Goal: Task Accomplishment & Management: Use online tool/utility

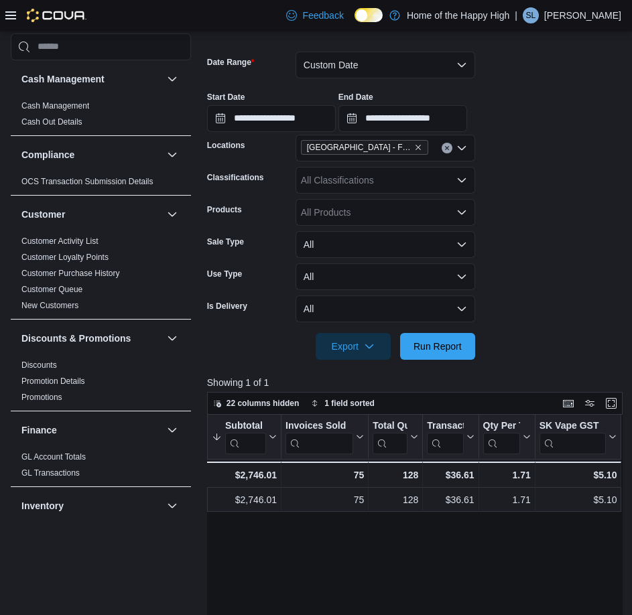
scroll to position [831, 0]
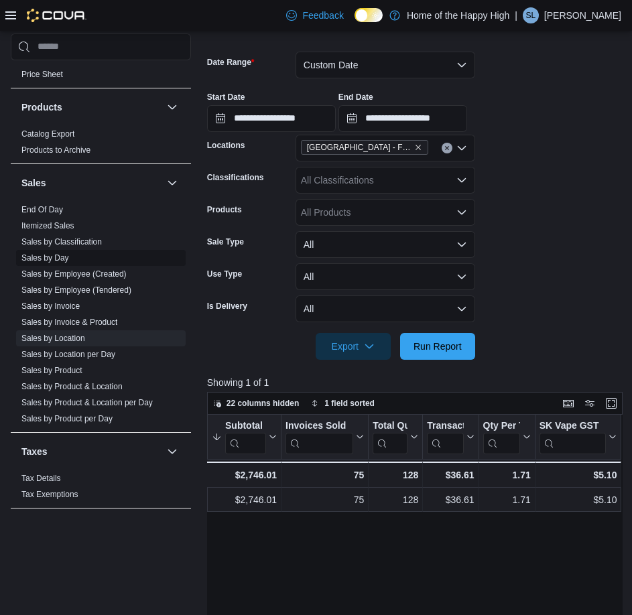
click at [70, 257] on span "Sales by Day" at bounding box center [101, 258] width 170 height 16
click at [57, 257] on link "Sales by Day" at bounding box center [45, 257] width 48 height 9
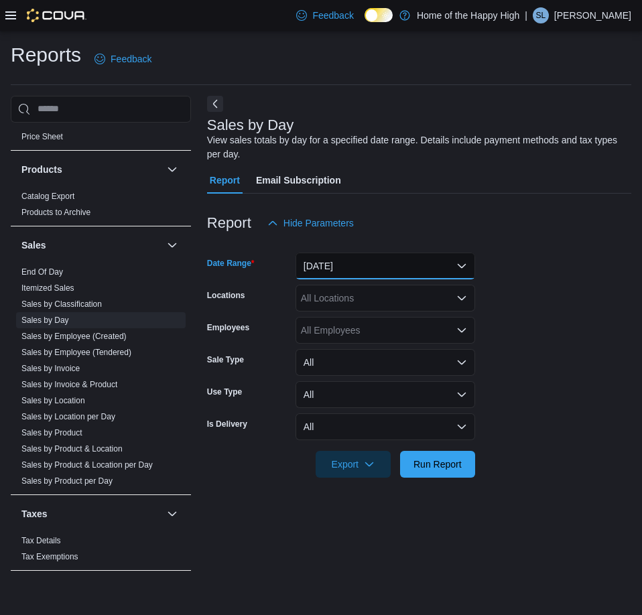
click at [365, 264] on button "[DATE]" at bounding box center [386, 266] width 180 height 27
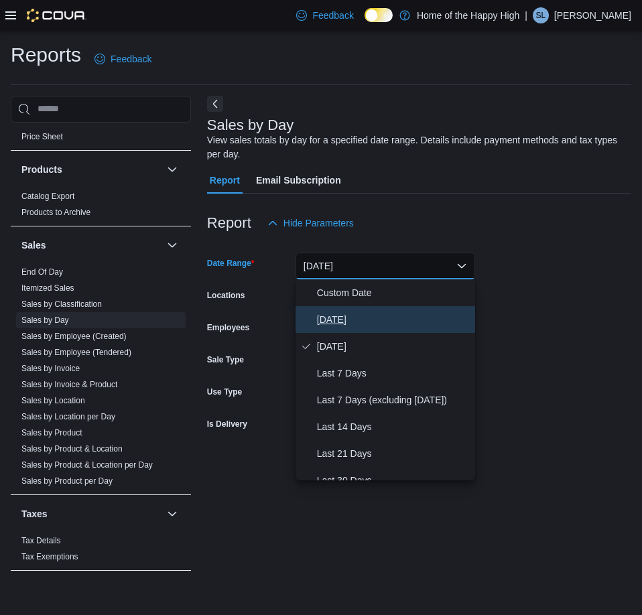
click at [337, 319] on span "[DATE]" at bounding box center [393, 320] width 153 height 16
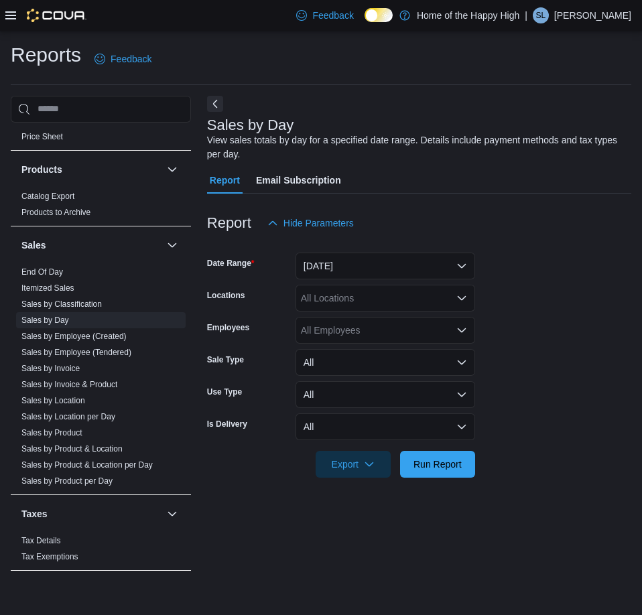
click at [362, 227] on div "Report Hide Parameters" at bounding box center [419, 223] width 424 height 27
click at [327, 307] on div "All Locations" at bounding box center [386, 298] width 180 height 27
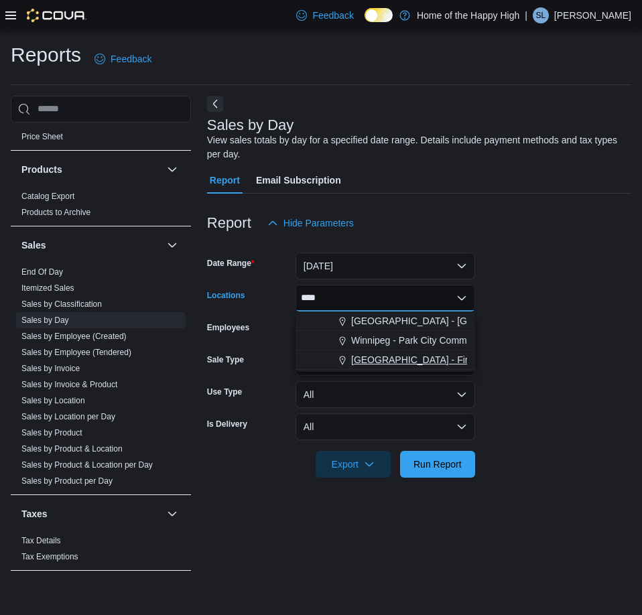
type input "****"
click at [377, 355] on span "[GEOGRAPHIC_DATA] - Fire & Flower" at bounding box center [432, 359] width 162 height 13
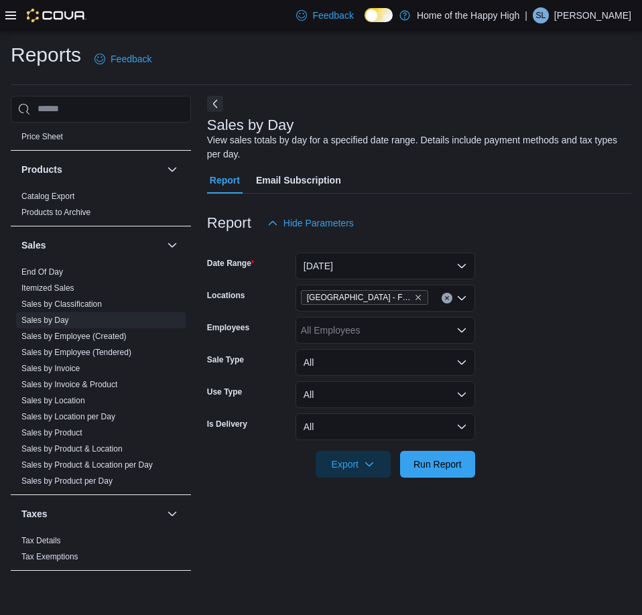
drag, startPoint x: 566, startPoint y: 254, endPoint x: 495, endPoint y: 358, distance: 125.5
click at [566, 255] on form "Date Range [DATE] Locations [GEOGRAPHIC_DATA] - Fire & Flower Employees All Emp…" at bounding box center [419, 357] width 424 height 241
click at [416, 463] on span "Run Report" at bounding box center [438, 463] width 48 height 13
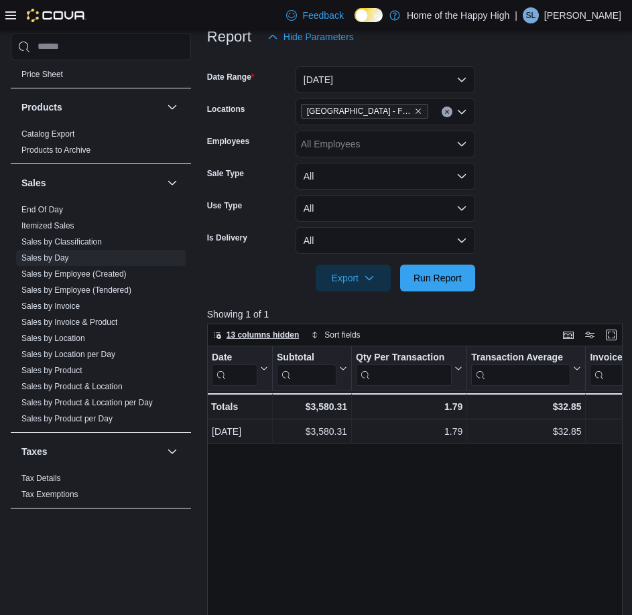
scroll to position [201, 0]
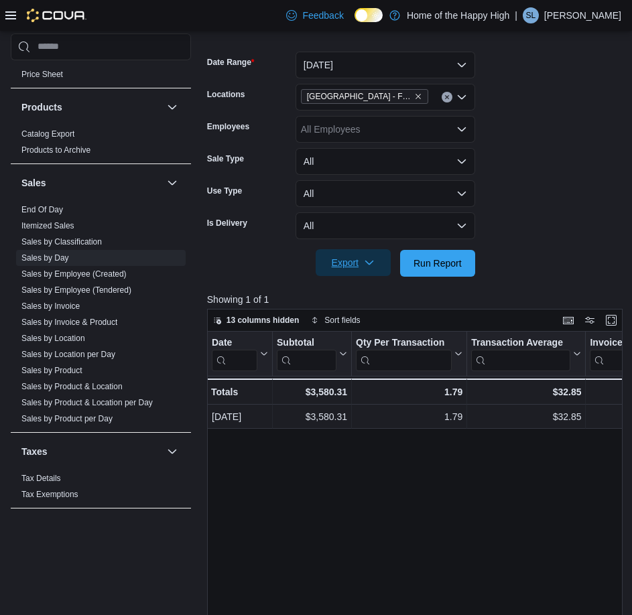
click at [334, 259] on span "Export" at bounding box center [353, 262] width 59 height 27
click at [565, 230] on form "Date Range [DATE] Locations [GEOGRAPHIC_DATA] - Fire & Flower Employees All Emp…" at bounding box center [414, 156] width 414 height 241
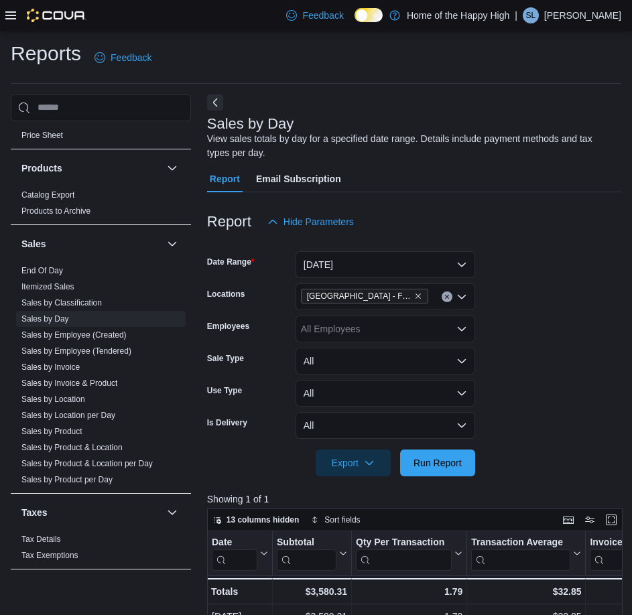
scroll to position [0, 0]
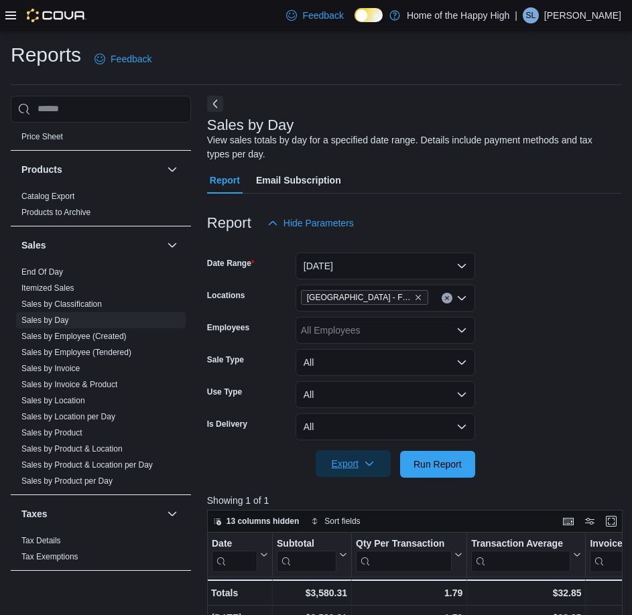
click at [352, 456] on span "Export" at bounding box center [353, 464] width 59 height 27
click at [532, 455] on form "Date Range [DATE] Locations [GEOGRAPHIC_DATA] - Fire & Flower Employees All Emp…" at bounding box center [414, 357] width 414 height 241
click at [49, 267] on span "End Of Day" at bounding box center [42, 272] width 42 height 11
click at [47, 274] on link "End Of Day" at bounding box center [42, 272] width 42 height 9
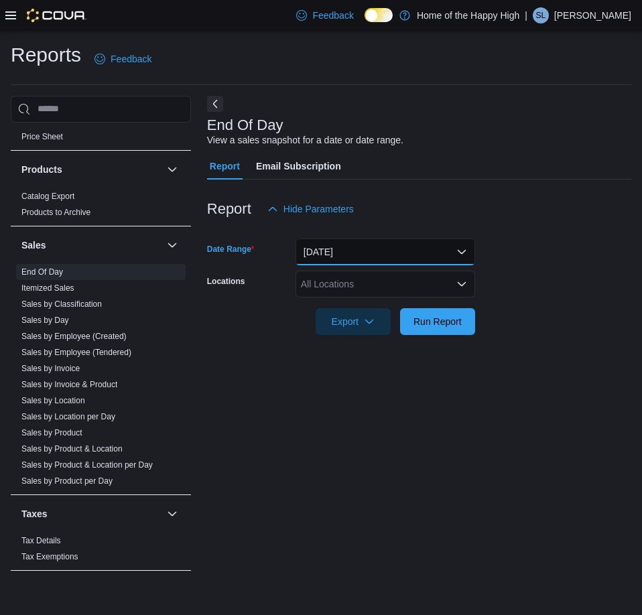
click at [348, 243] on button "[DATE]" at bounding box center [386, 252] width 180 height 27
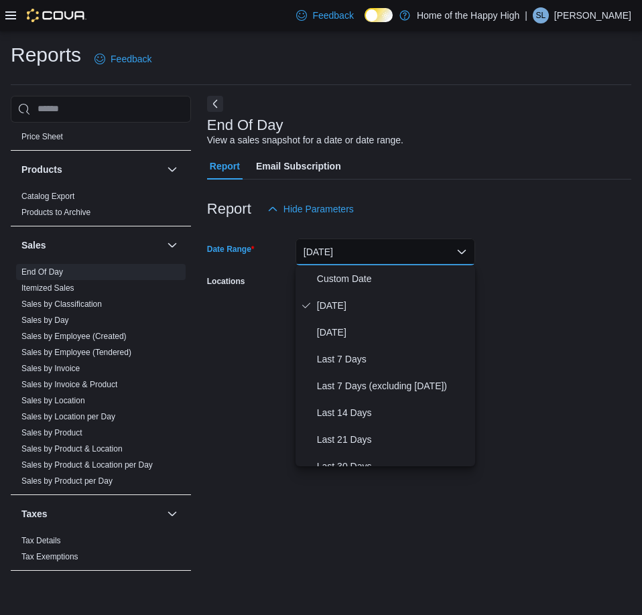
drag, startPoint x: 518, startPoint y: 255, endPoint x: 478, endPoint y: 296, distance: 57.4
click at [517, 261] on form "Date Range [DATE] Locations All Locations Export Run Report" at bounding box center [419, 279] width 424 height 113
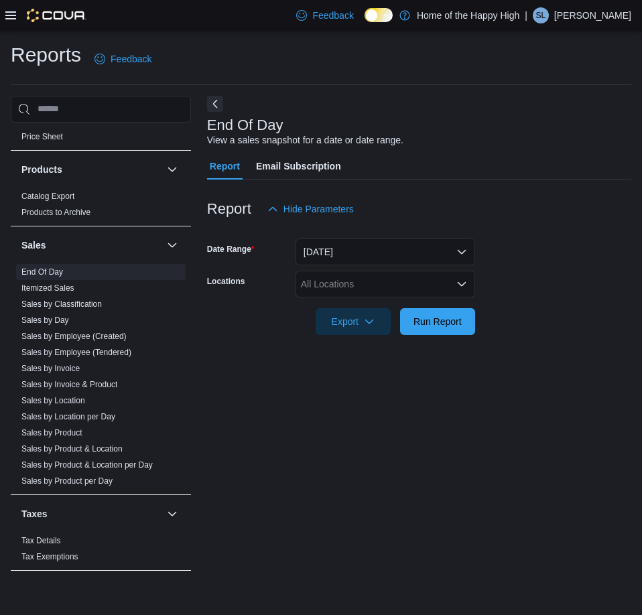
click at [337, 292] on div "All Locations" at bounding box center [386, 284] width 180 height 27
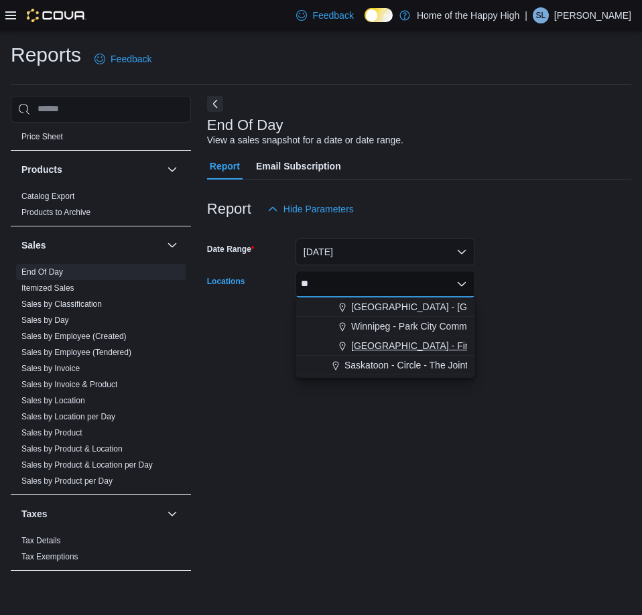
type input "**"
click at [382, 351] on span "[GEOGRAPHIC_DATA] - Fire & Flower" at bounding box center [432, 345] width 162 height 13
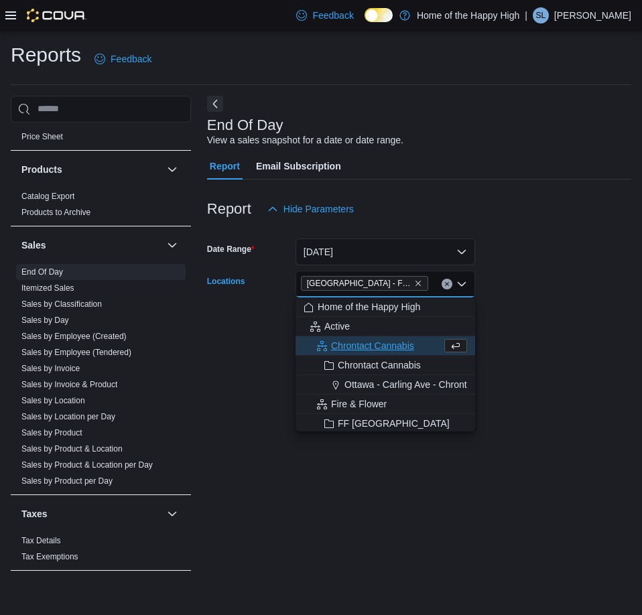
click at [579, 320] on form "Date Range [DATE] Locations [GEOGRAPHIC_DATA] - Fire & Flower Combo box. Select…" at bounding box center [419, 279] width 424 height 113
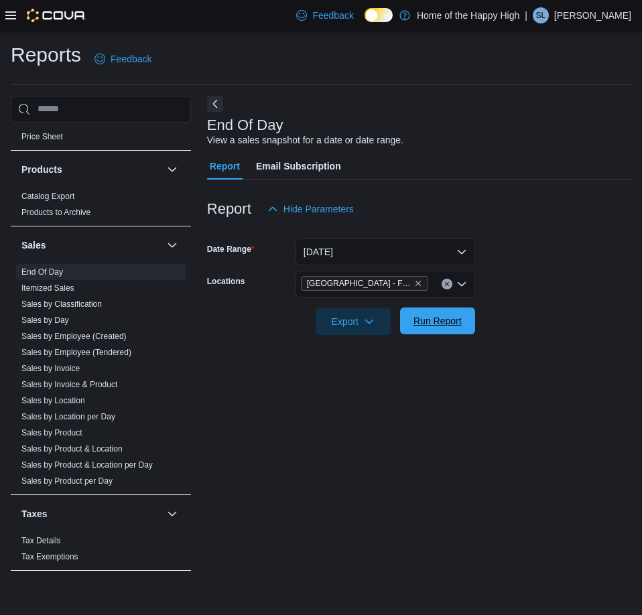
click at [451, 316] on span "Run Report" at bounding box center [438, 320] width 48 height 13
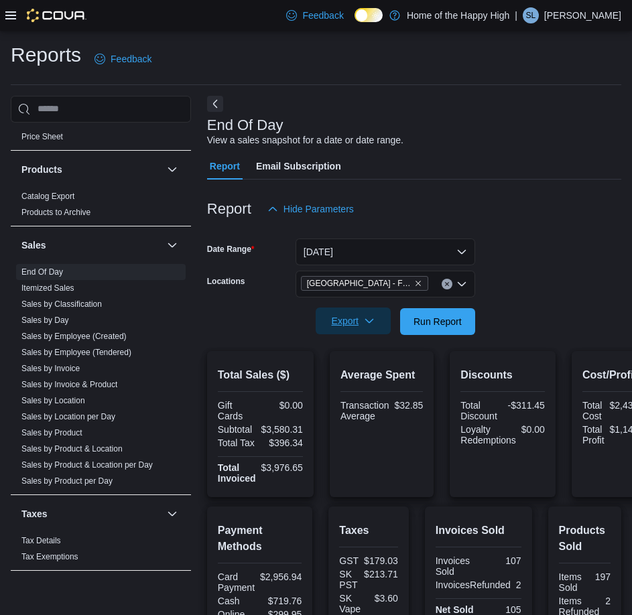
click at [326, 316] on span "Export" at bounding box center [353, 321] width 59 height 27
click at [353, 368] on button "Export to Pdf" at bounding box center [355, 375] width 76 height 27
